Goal: Task Accomplishment & Management: Manage account settings

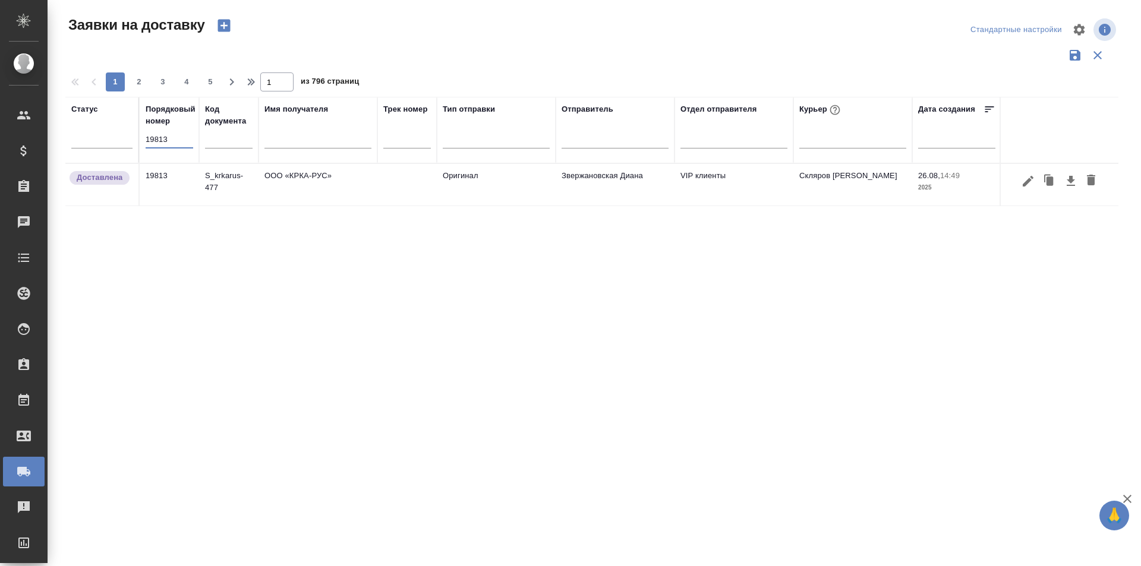
click at [160, 133] on input "19813" at bounding box center [170, 139] width 48 height 17
type input "19950"
click at [1026, 187] on icon "button" at bounding box center [1028, 181] width 14 height 14
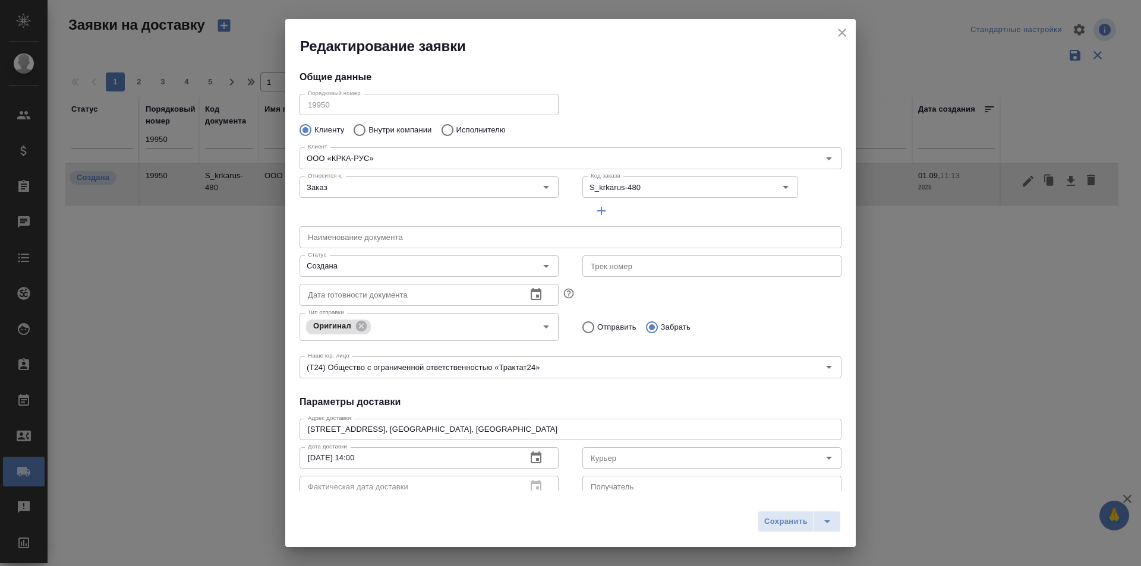
type input "[PERSON_NAME]"
type input "[PHONE_NUMBER]"
type input "VIP клиенты"
type input "Звержановская Диана"
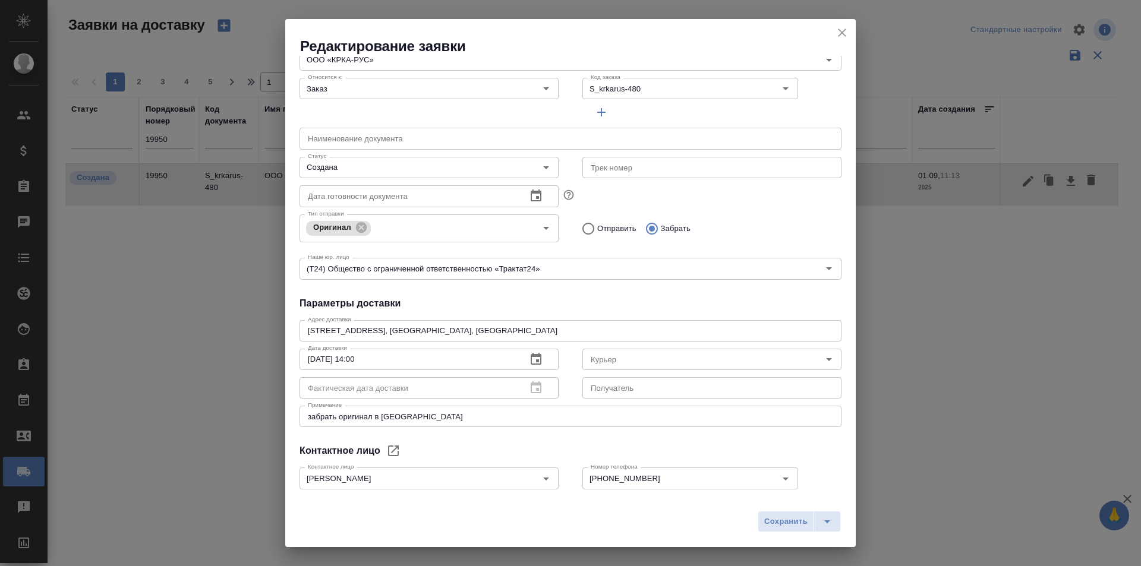
scroll to position [162, 0]
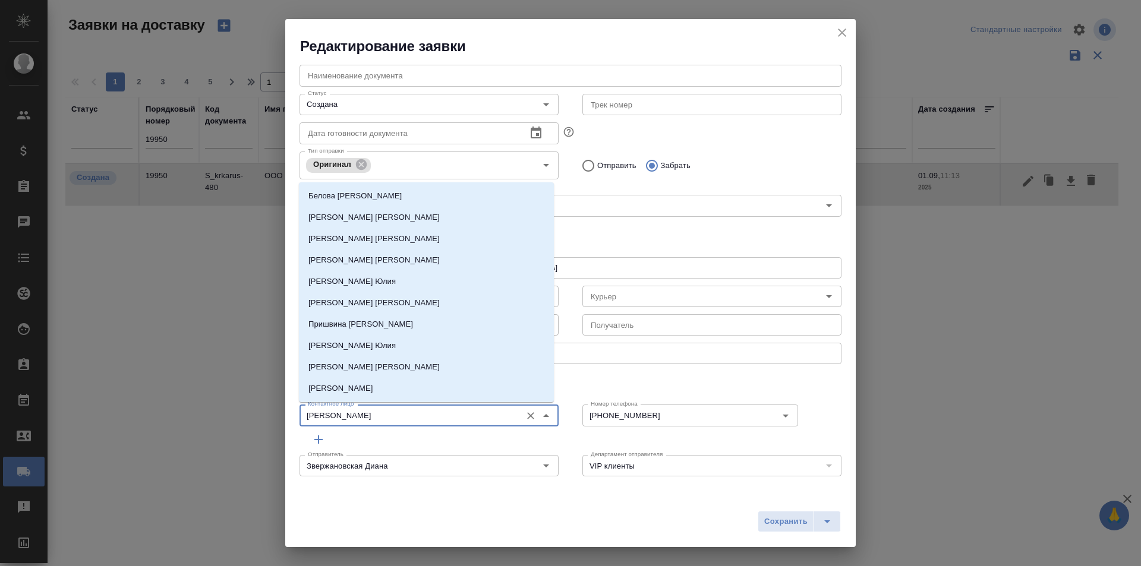
drag, startPoint x: 381, startPoint y: 413, endPoint x: 264, endPoint y: 408, distance: 117.8
click at [264, 408] on div "Редактирование заявки Общие данные Порядковый номер 19950 Порядковый номер Клие…" at bounding box center [570, 283] width 1141 height 566
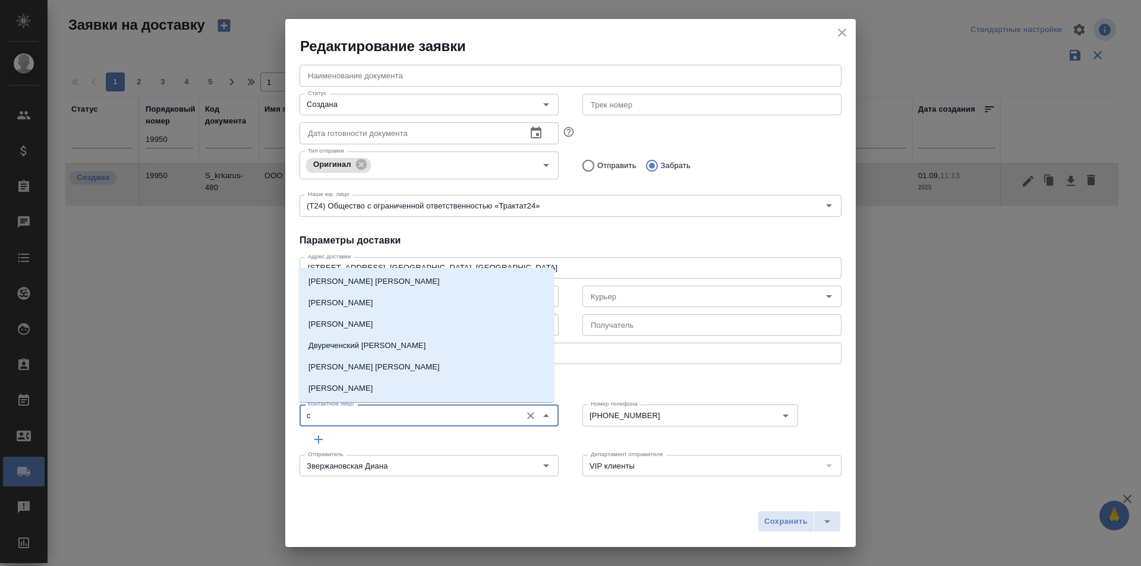
type input "с"
click at [844, 42] on h2 "Редактирование заявки" at bounding box center [578, 46] width 556 height 19
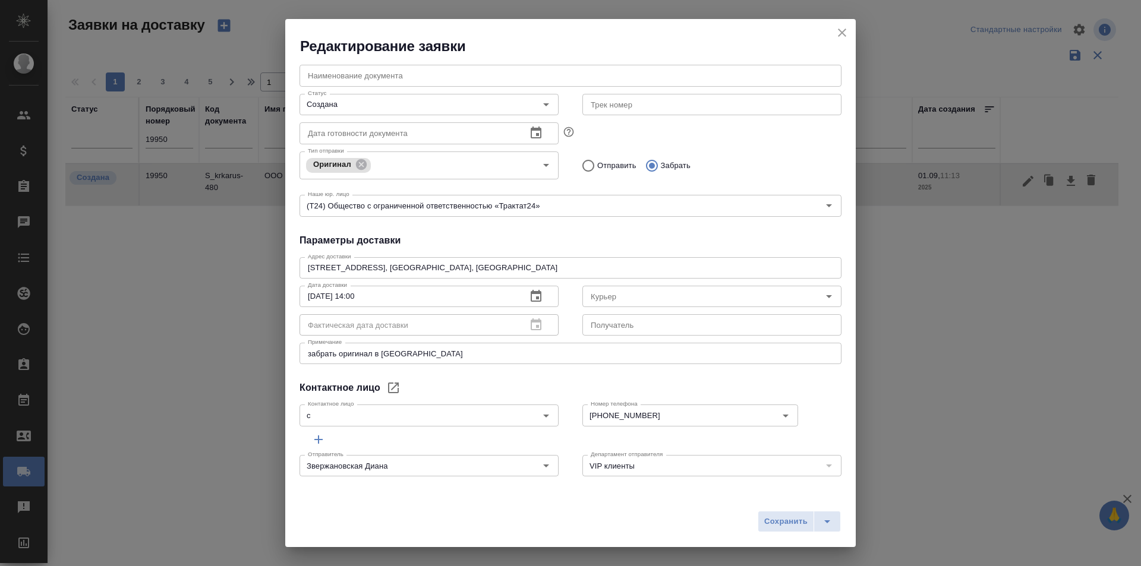
click at [844, 32] on icon "close" at bounding box center [842, 33] width 14 height 14
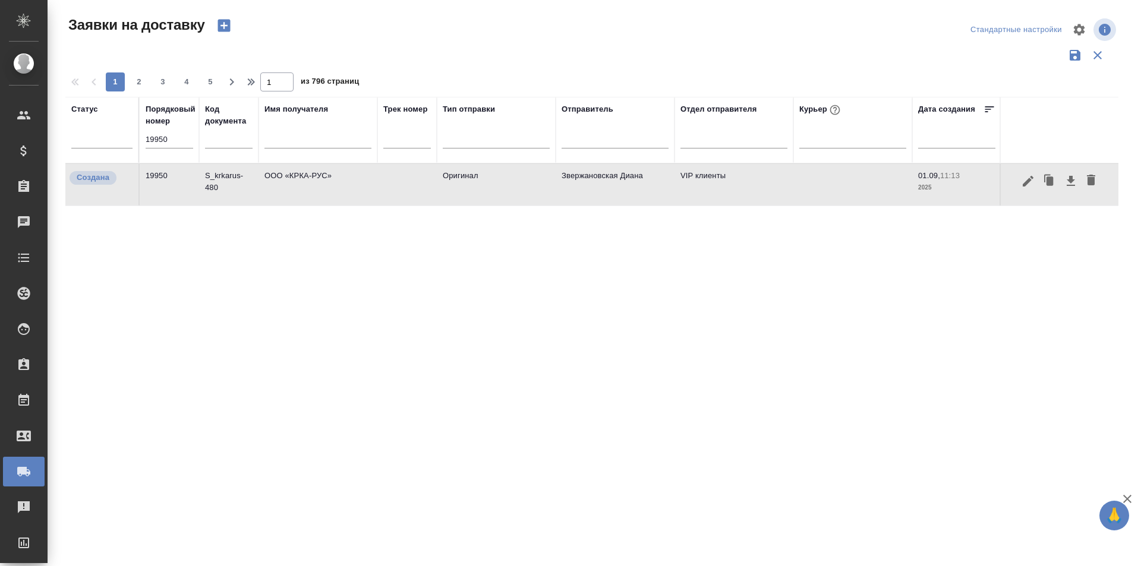
click at [1024, 190] on button "button" at bounding box center [1028, 181] width 20 height 23
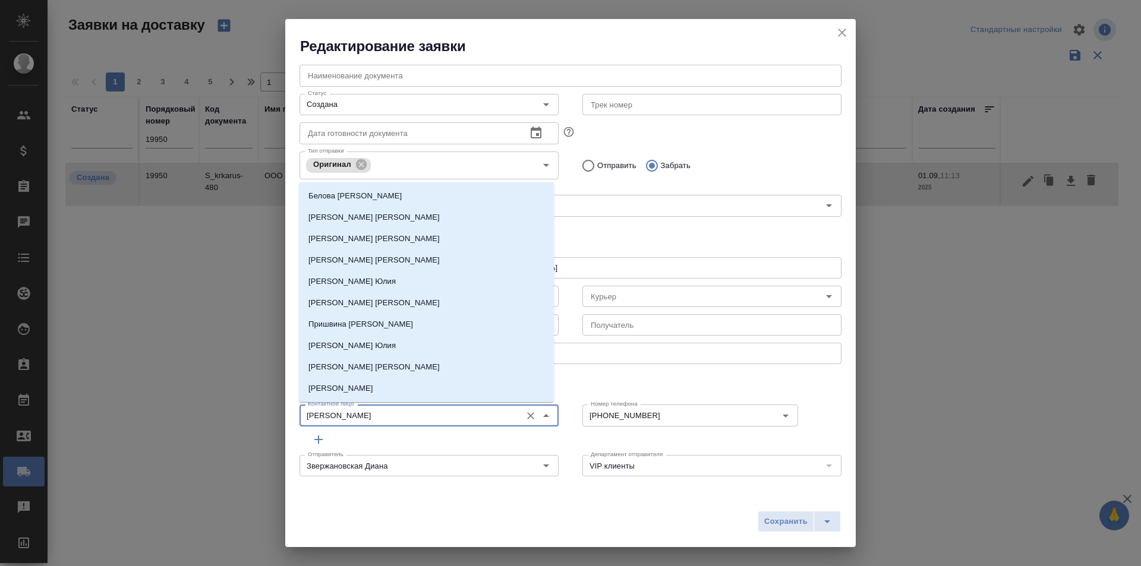
drag, startPoint x: 316, startPoint y: 411, endPoint x: 248, endPoint y: 403, distance: 68.1
click at [248, 403] on div "Редактирование заявки Общие данные Порядковый номер 19950 Порядковый номер Клие…" at bounding box center [570, 283] width 1141 height 566
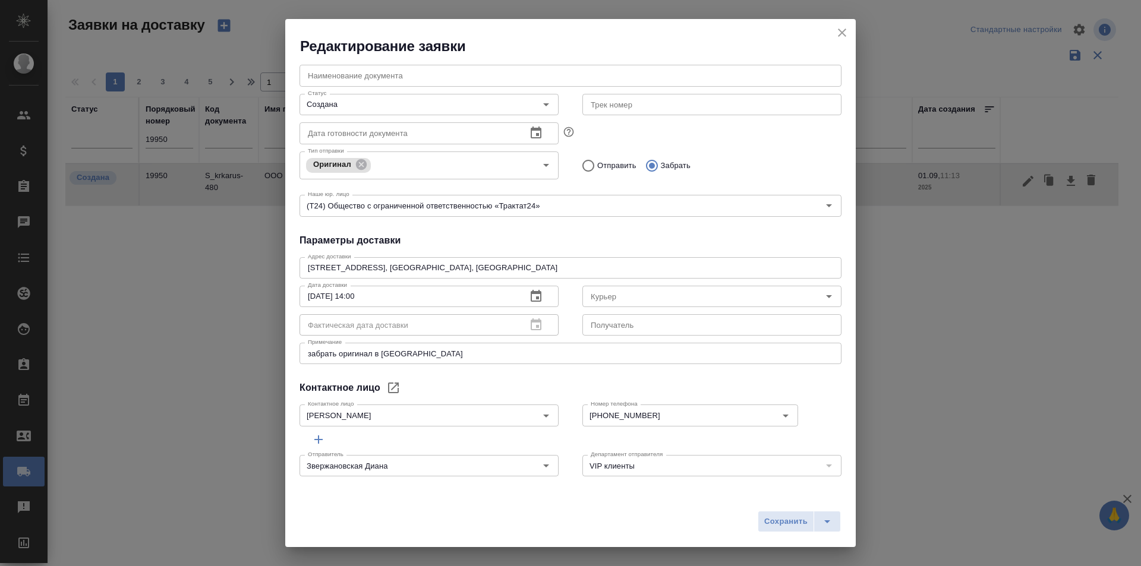
click at [702, 383] on div "Контактное лицо" at bounding box center [570, 388] width 542 height 14
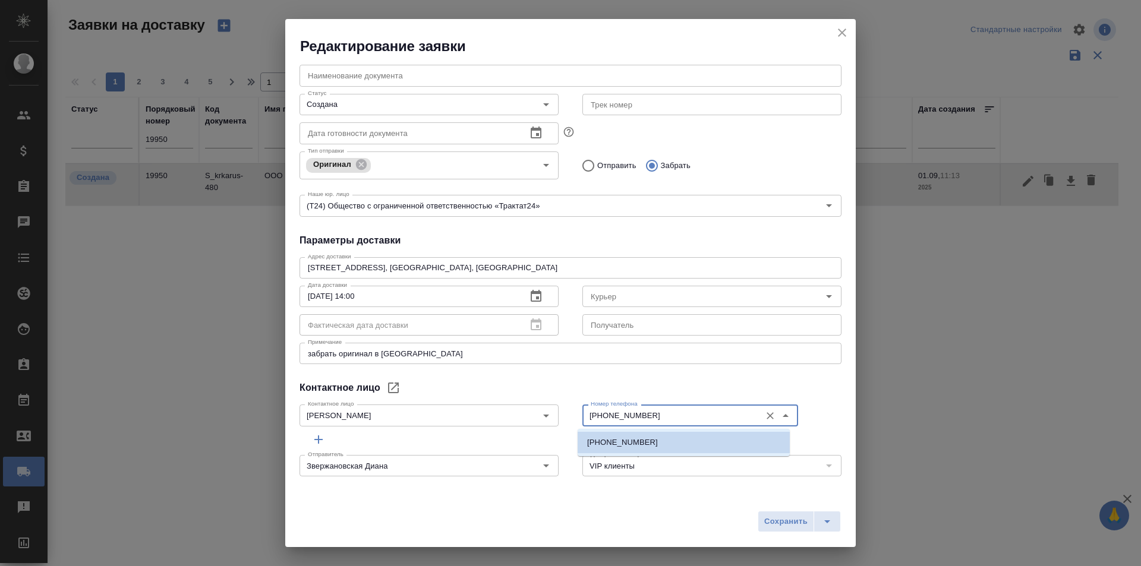
drag, startPoint x: 683, startPoint y: 411, endPoint x: 555, endPoint y: 411, distance: 127.7
click at [555, 411] on div "Контактное лицо [PERSON_NAME] [PERSON_NAME] лицо Номер телефона [PHONE_NUMBER] …" at bounding box center [571, 414] width 566 height 52
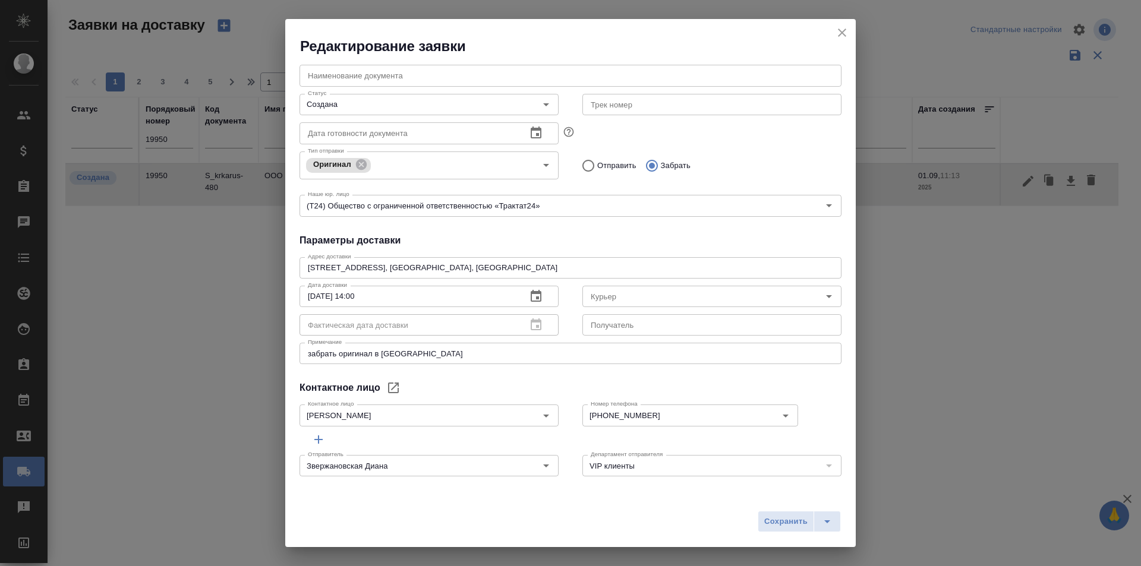
click at [734, 166] on div "Отправить Забрать" at bounding box center [711, 165] width 259 height 25
click at [839, 35] on icon "close" at bounding box center [842, 33] width 8 height 8
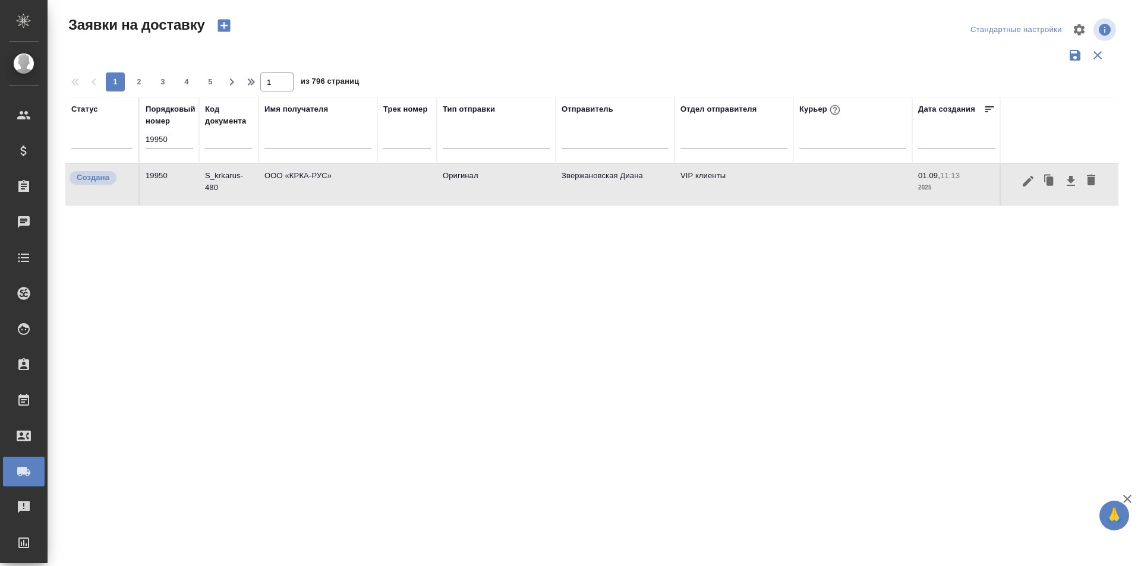
click at [170, 137] on input "19950" at bounding box center [170, 139] width 48 height 17
click at [310, 134] on input "text" at bounding box center [317, 140] width 107 height 15
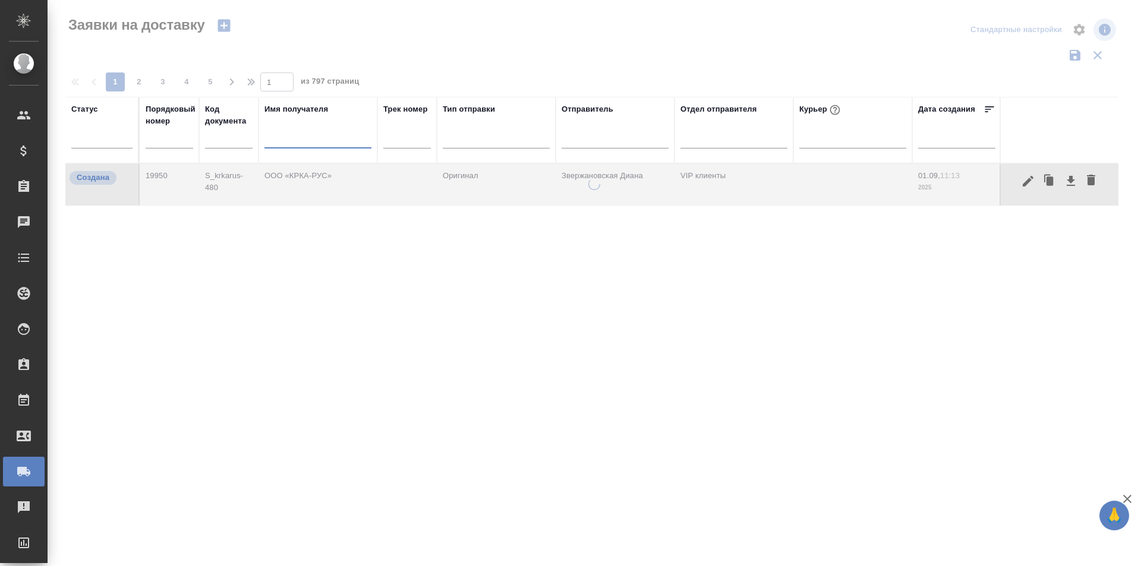
click at [386, 143] on input "text" at bounding box center [407, 140] width 48 height 15
paste input "497-013333090"
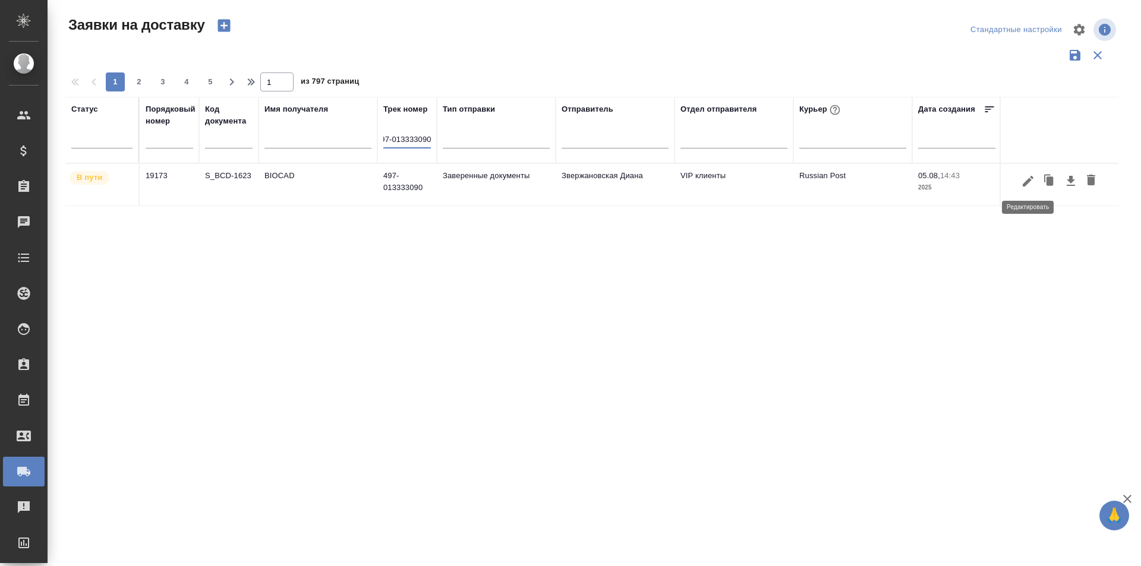
type input "497-013333090"
click at [1032, 180] on icon "button" at bounding box center [1028, 181] width 14 height 14
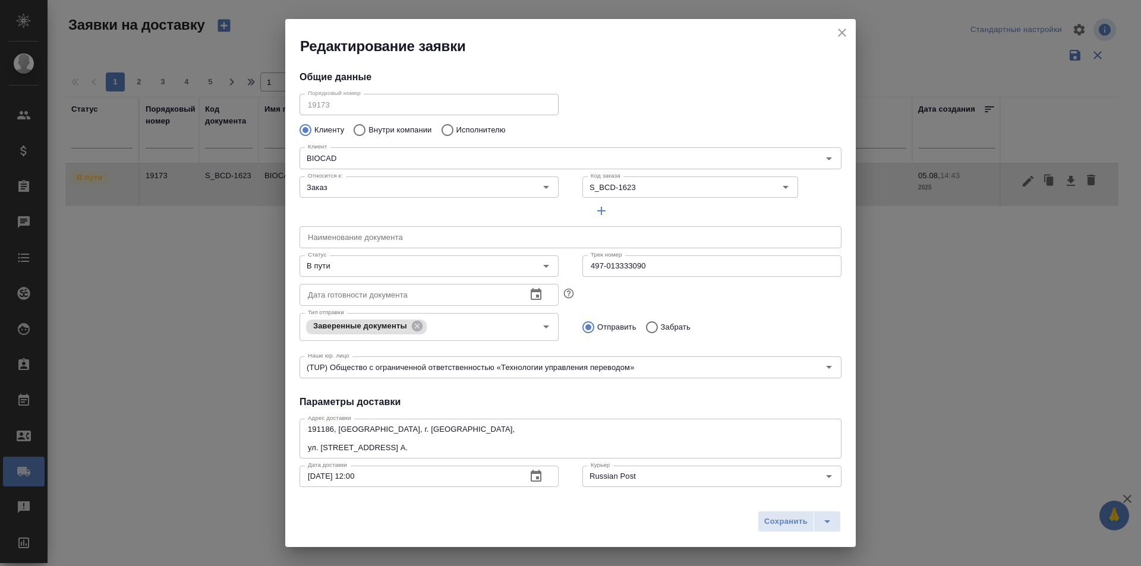
scroll to position [0, 0]
type input "Землеглядова [PERSON_NAME]"
type input "[PHONE_NUMBER], доб. 6707"
click at [390, 268] on input "В пути" at bounding box center [409, 266] width 212 height 14
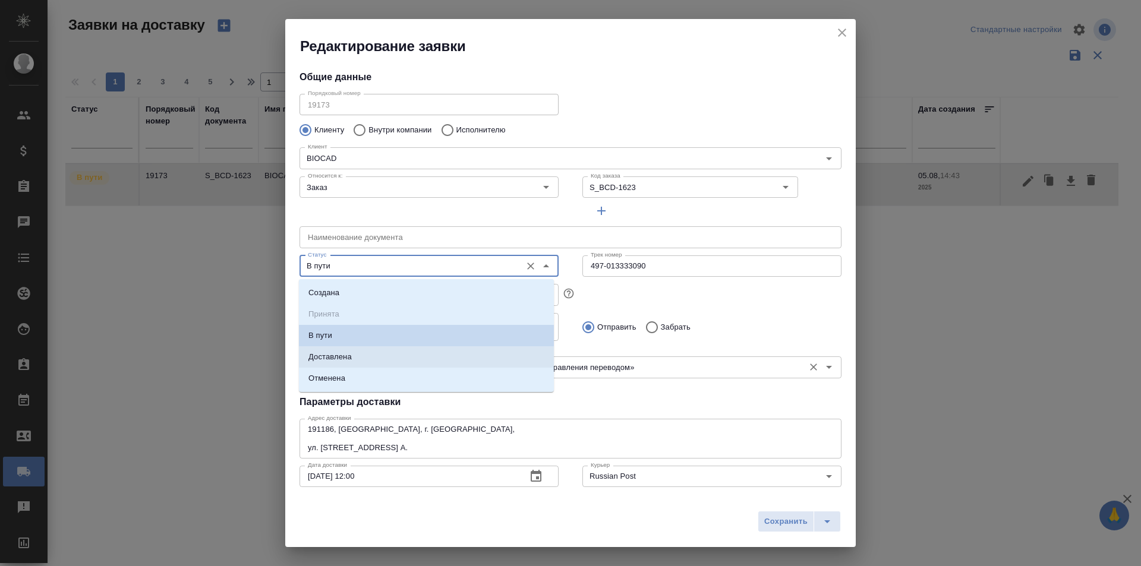
click at [378, 354] on li "Доставлена" at bounding box center [426, 356] width 255 height 21
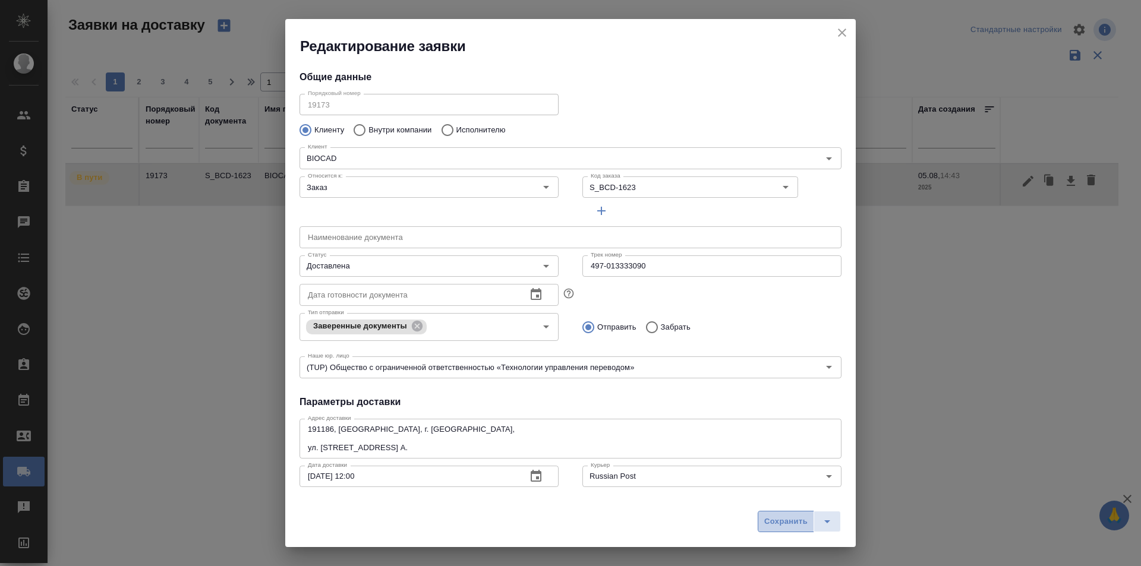
click at [788, 528] on span "Сохранить" at bounding box center [785, 522] width 43 height 14
type input "В пути"
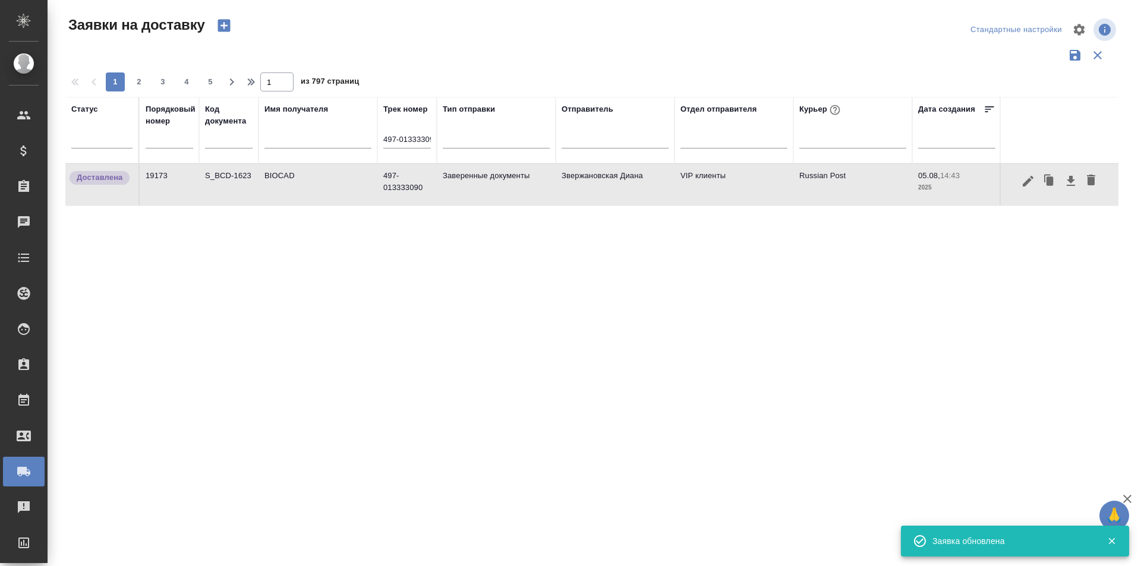
click at [405, 137] on input "497-013333090" at bounding box center [407, 140] width 48 height 15
type input "4"
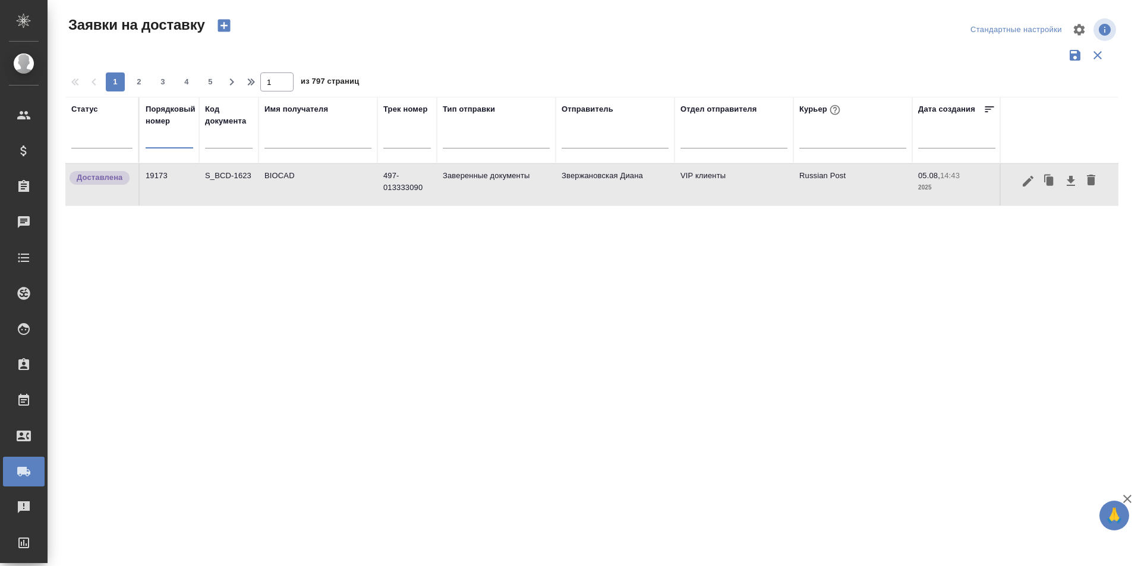
click at [183, 144] on input "text" at bounding box center [170, 139] width 48 height 17
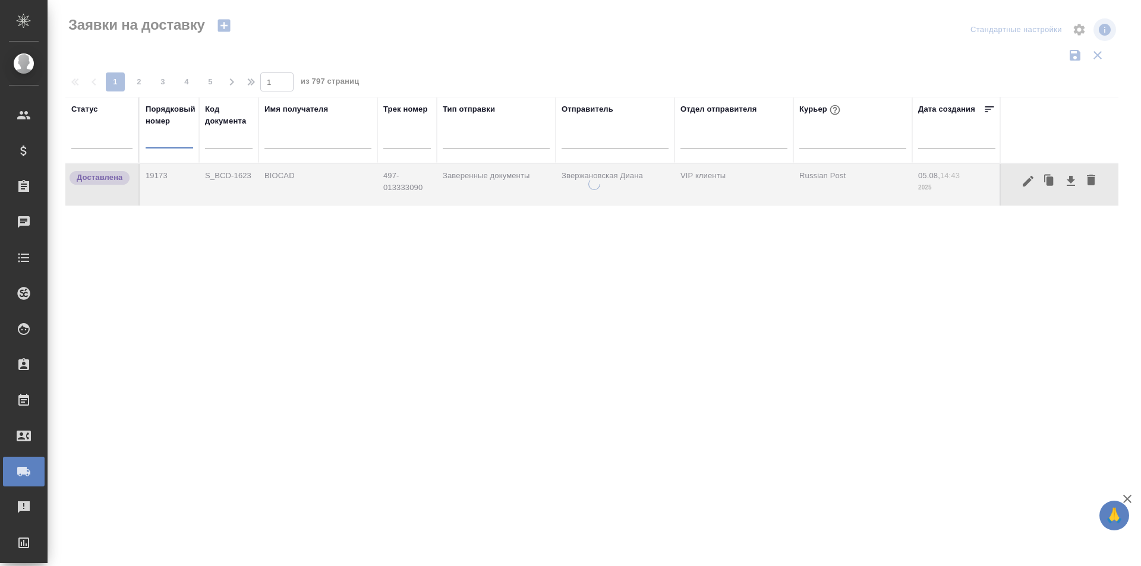
paste input "19858"
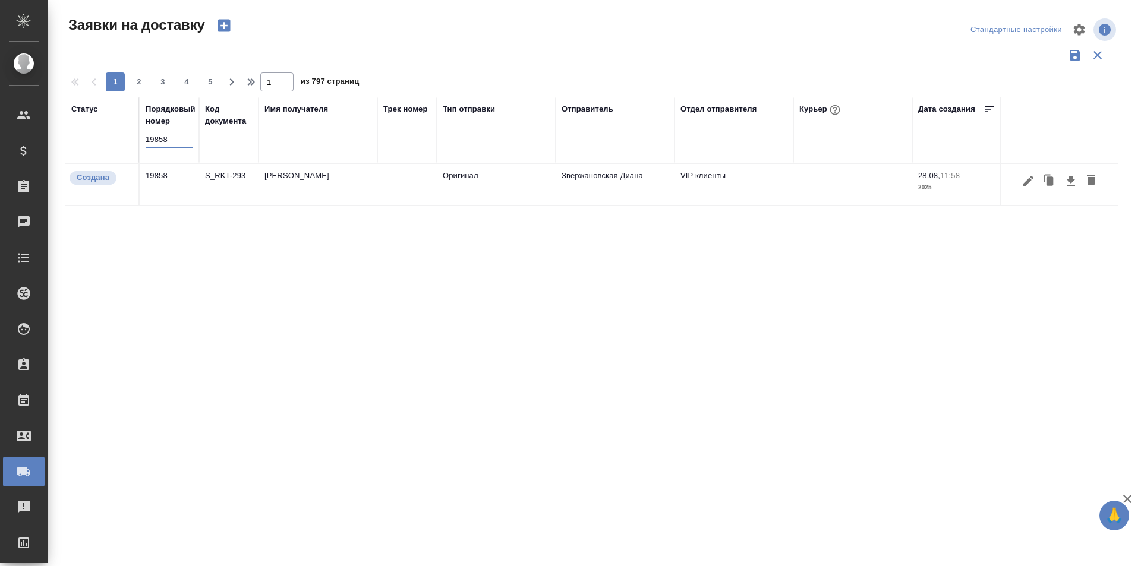
type input "19858"
click at [1034, 190] on button "button" at bounding box center [1028, 181] width 20 height 23
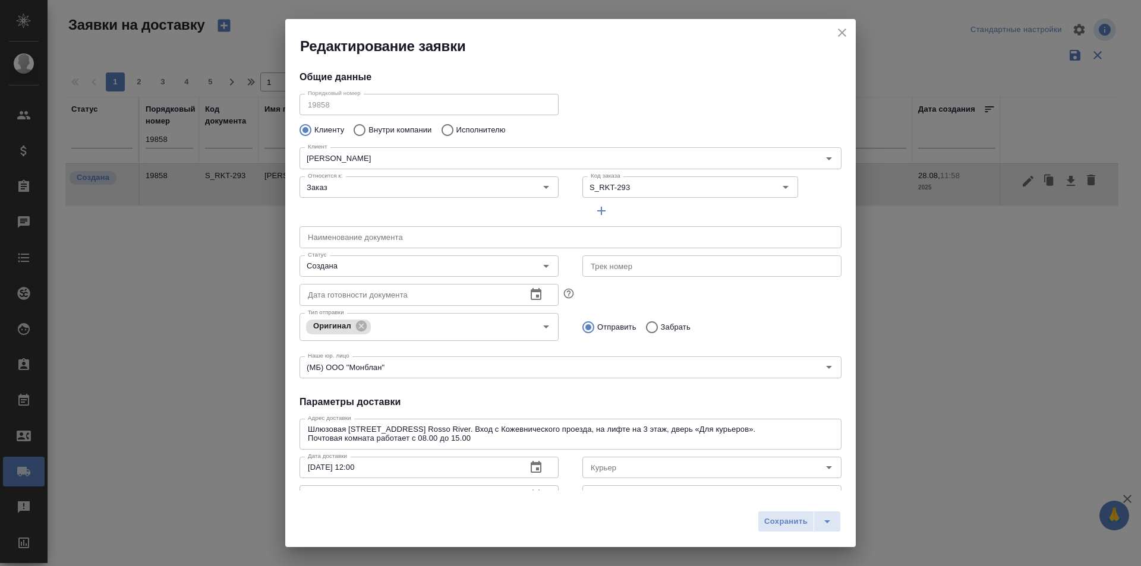
type input "[PERSON_NAME] [PERSON_NAME]"
type input "[PHONE_NUMBER]"
click at [417, 263] on input "Создана" at bounding box center [409, 266] width 212 height 14
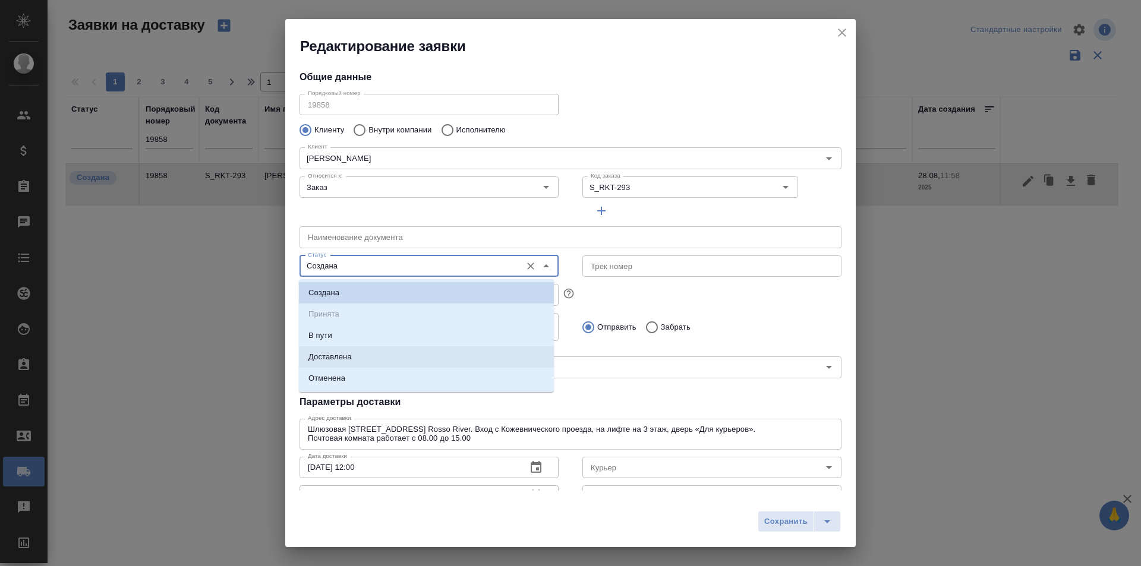
click at [359, 357] on li "Доставлена" at bounding box center [426, 356] width 255 height 21
type input "Доставлена"
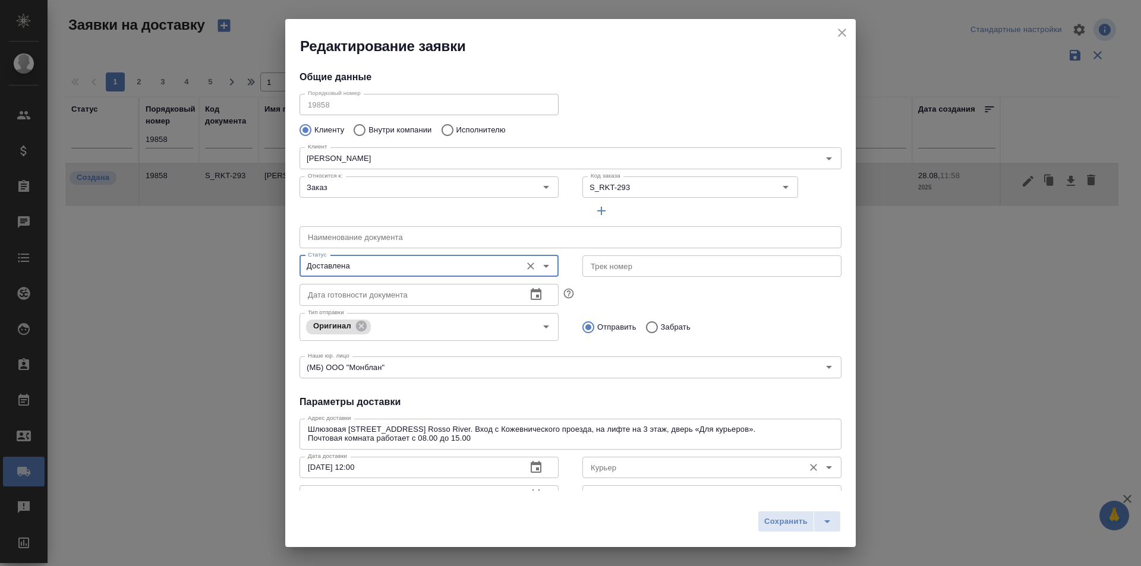
click at [699, 471] on input "Курьер" at bounding box center [692, 467] width 212 height 14
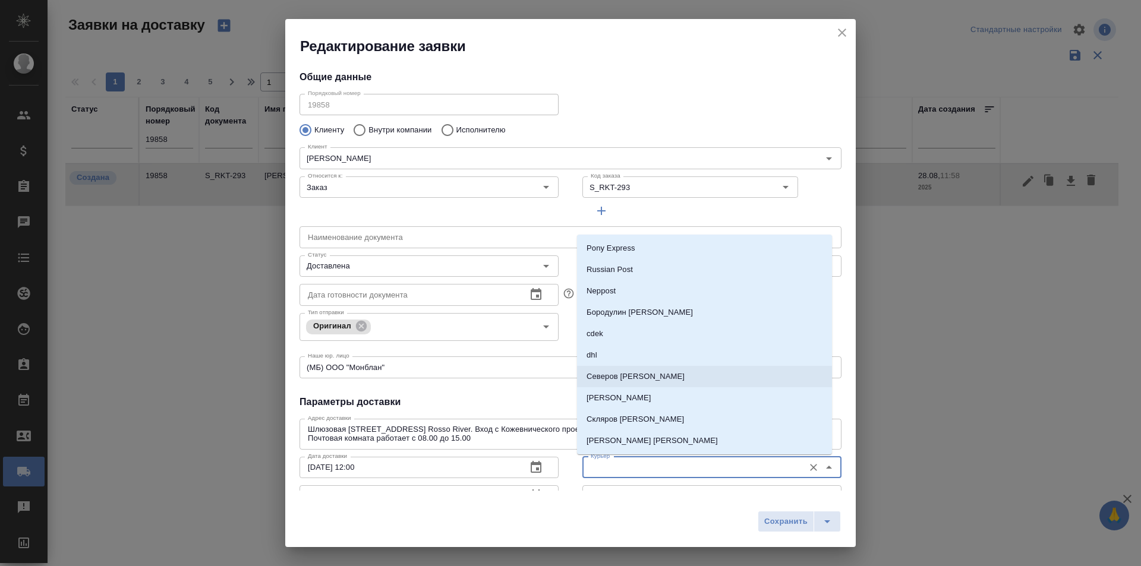
click at [642, 383] on li "Северов [PERSON_NAME]" at bounding box center [704, 376] width 255 height 21
type input "Северов [PERSON_NAME]"
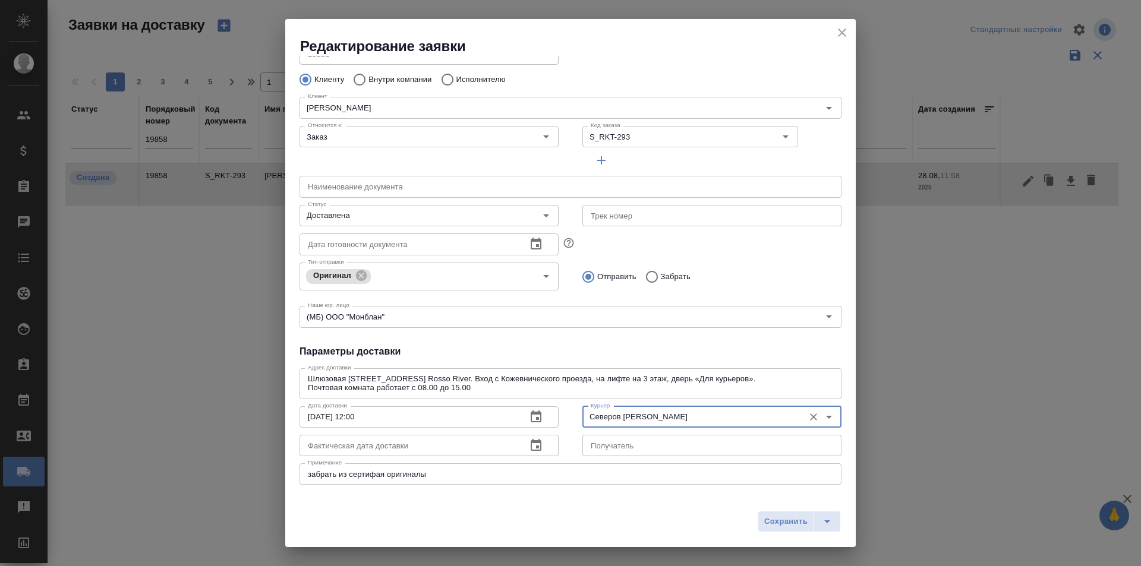
scroll to position [119, 0]
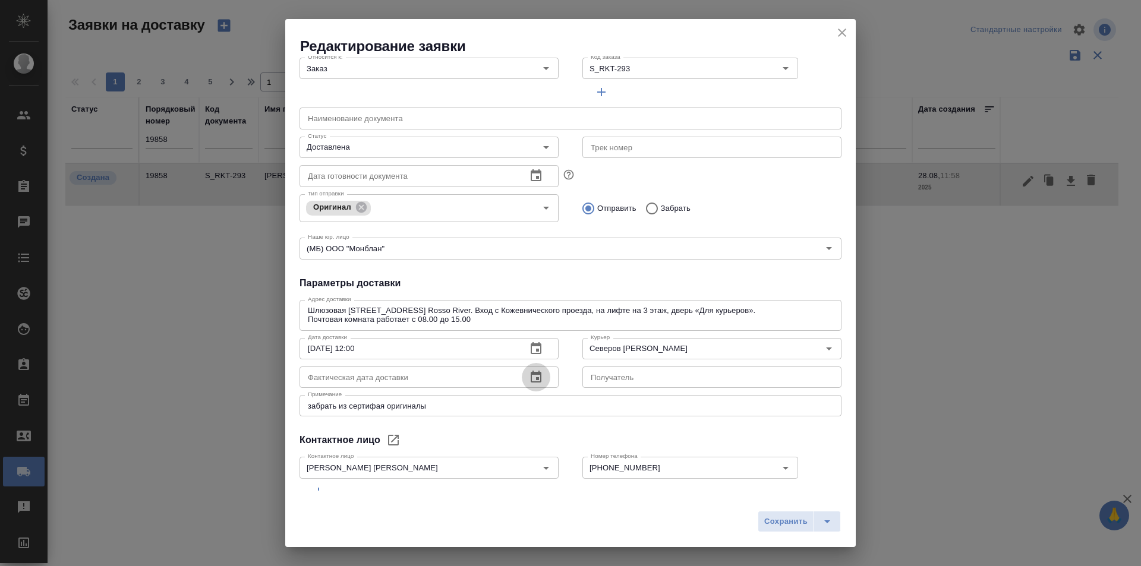
click at [537, 374] on icon "button" at bounding box center [536, 377] width 14 height 14
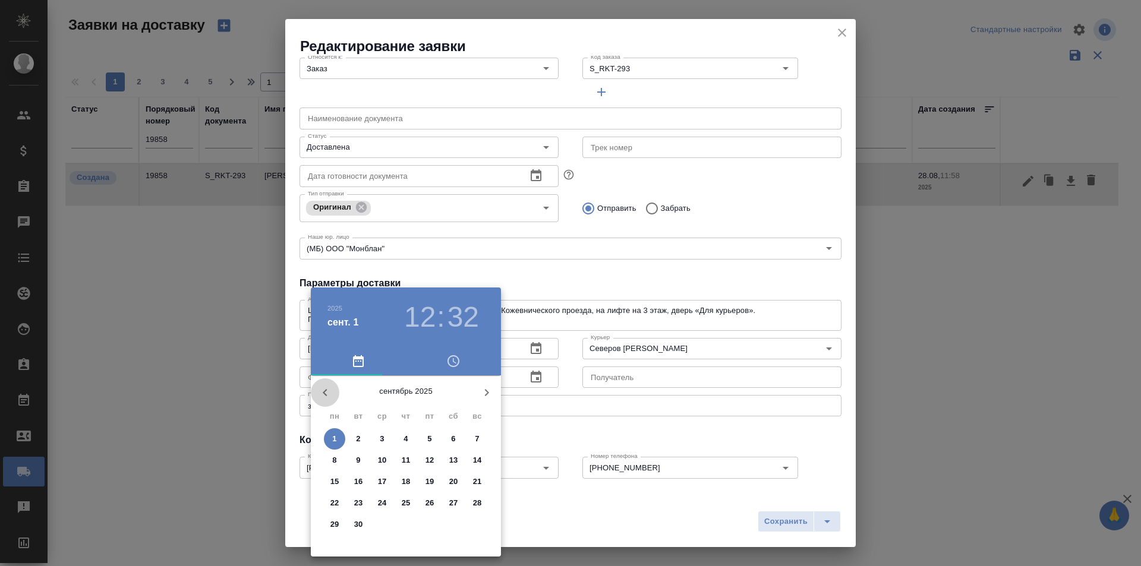
click at [323, 389] on icon "button" at bounding box center [325, 393] width 14 height 14
click at [431, 525] on p "29" at bounding box center [429, 525] width 9 height 12
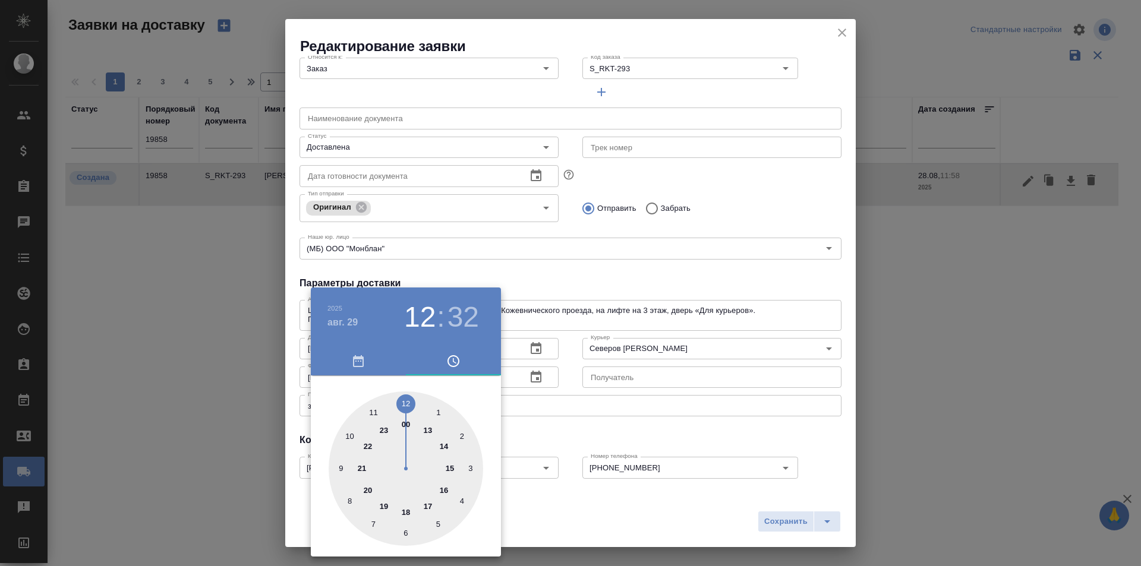
type input "[DATE] 12:32"
click at [585, 438] on div at bounding box center [570, 283] width 1141 height 566
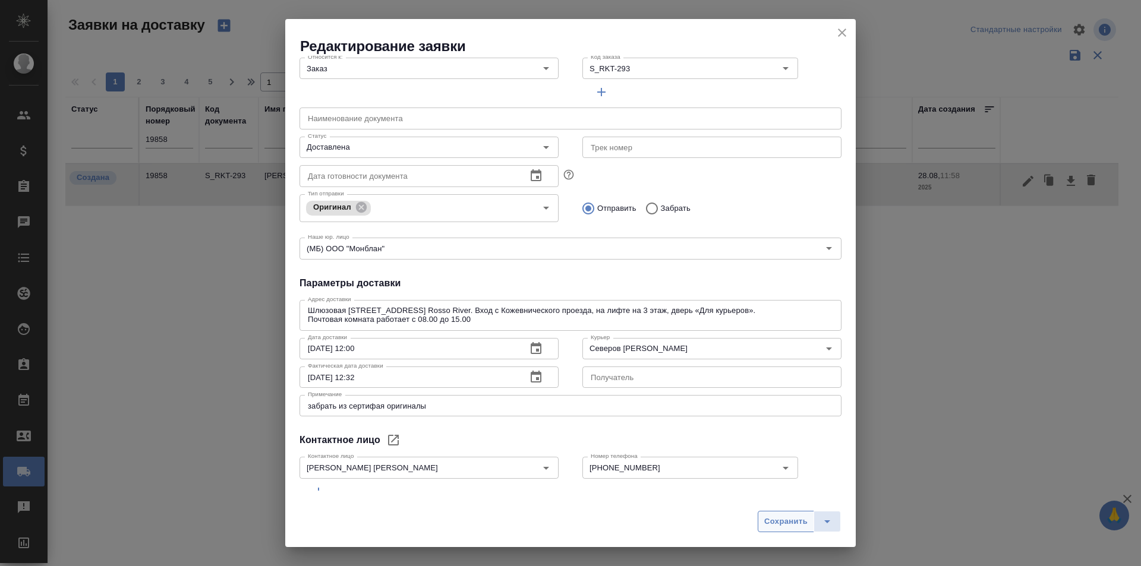
click at [777, 519] on span "Сохранить" at bounding box center [785, 522] width 43 height 14
type input "Создана"
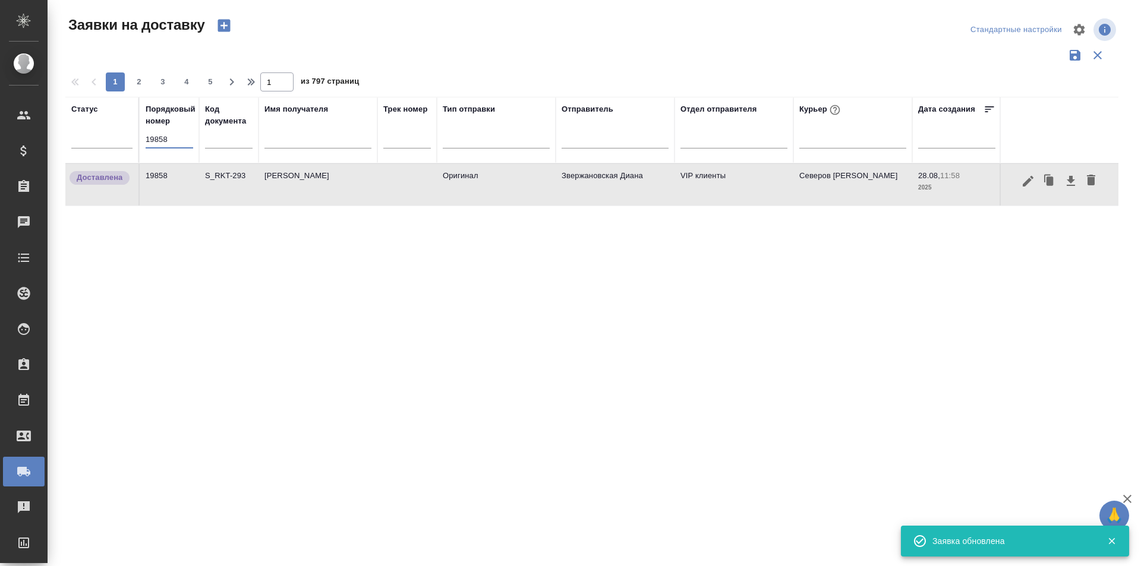
click at [168, 140] on input "19858" at bounding box center [170, 139] width 48 height 17
paste input "65"
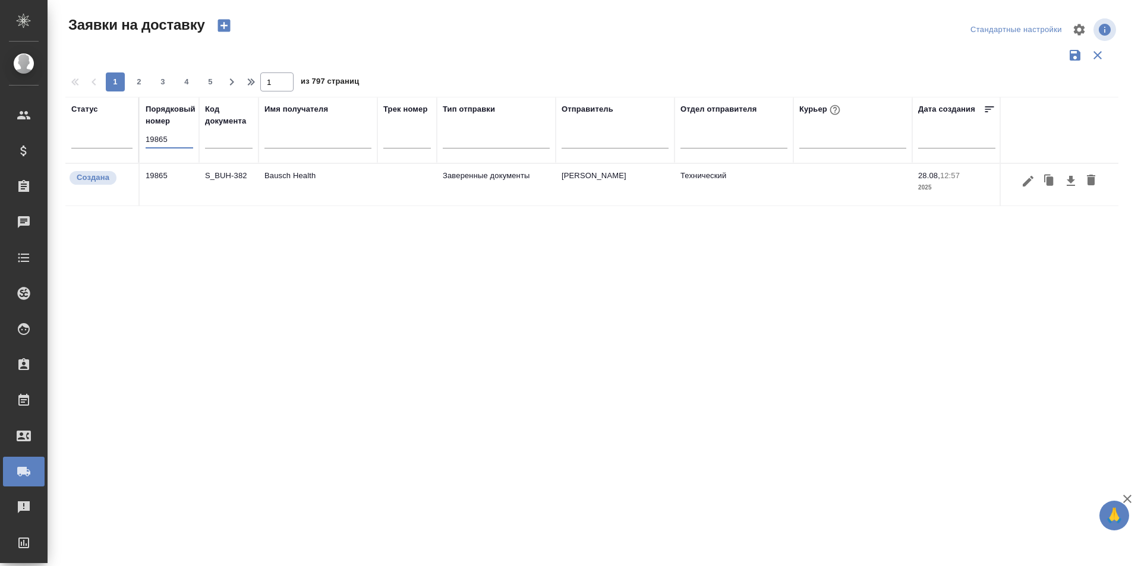
type input "19865"
click at [1026, 191] on button "button" at bounding box center [1028, 181] width 20 height 23
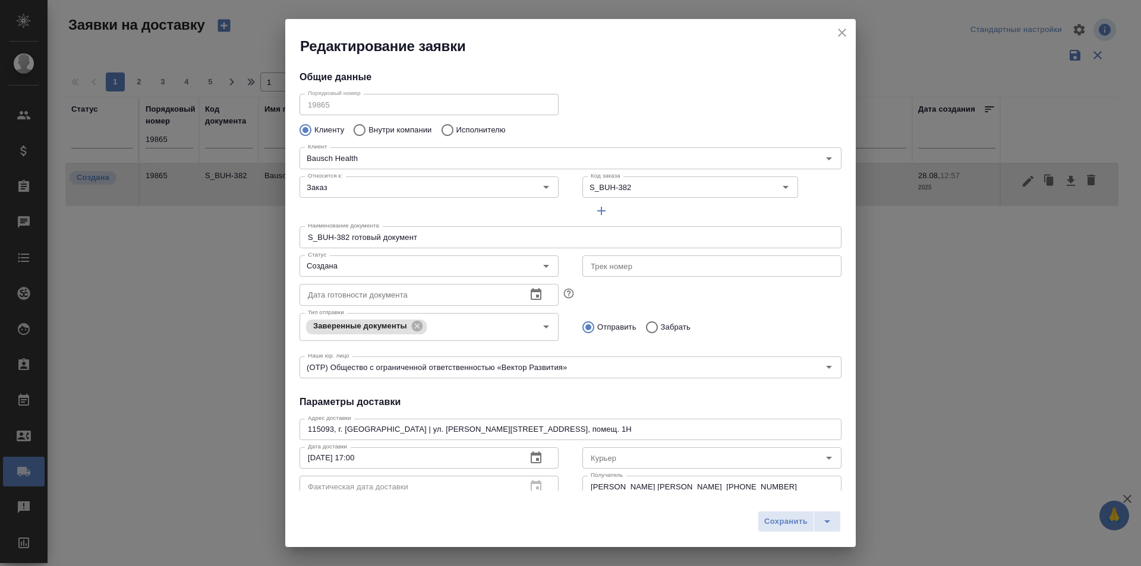
type input "Самойлова [PERSON_NAME]"
type input "[PHONE_NUMBER]"
click at [847, 37] on icon "close" at bounding box center [842, 33] width 14 height 14
